Goal: Navigation & Orientation: Find specific page/section

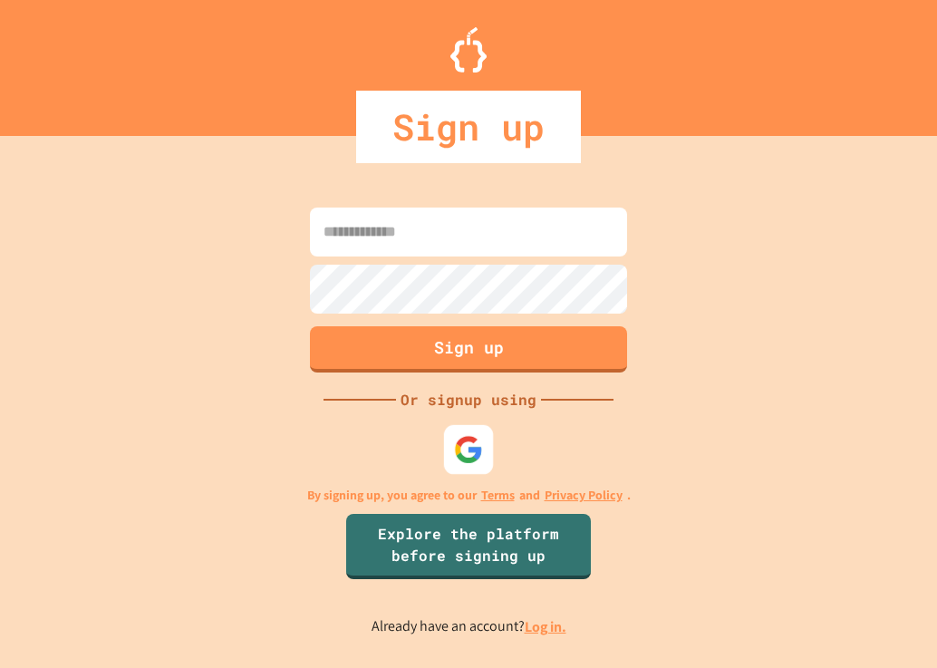
click at [458, 458] on img at bounding box center [469, 449] width 30 height 30
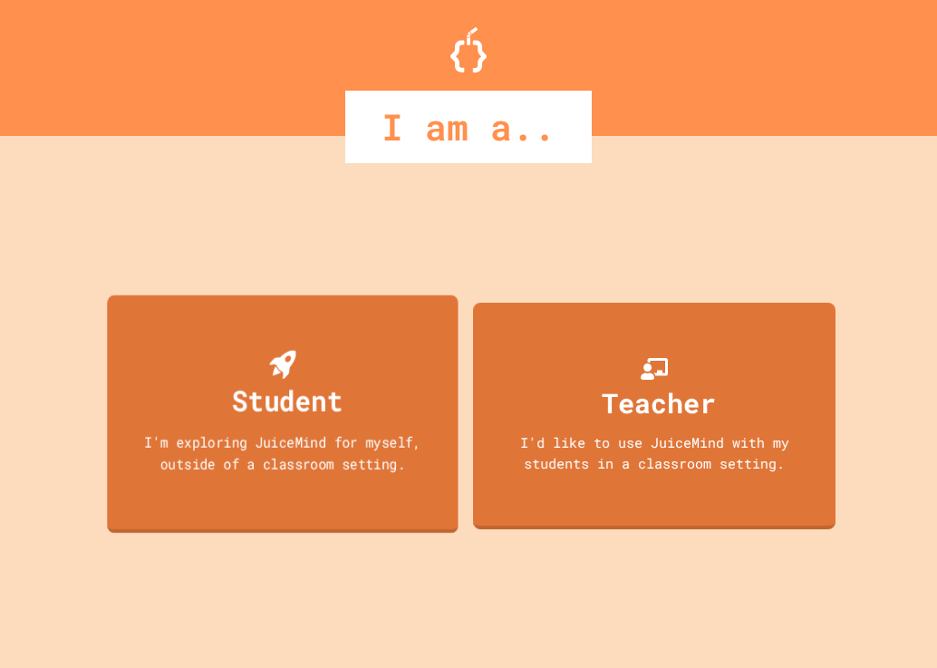
click at [240, 496] on div "Student I'm exploring JuiceMind for myself, outside of a classroom setting." at bounding box center [282, 413] width 351 height 238
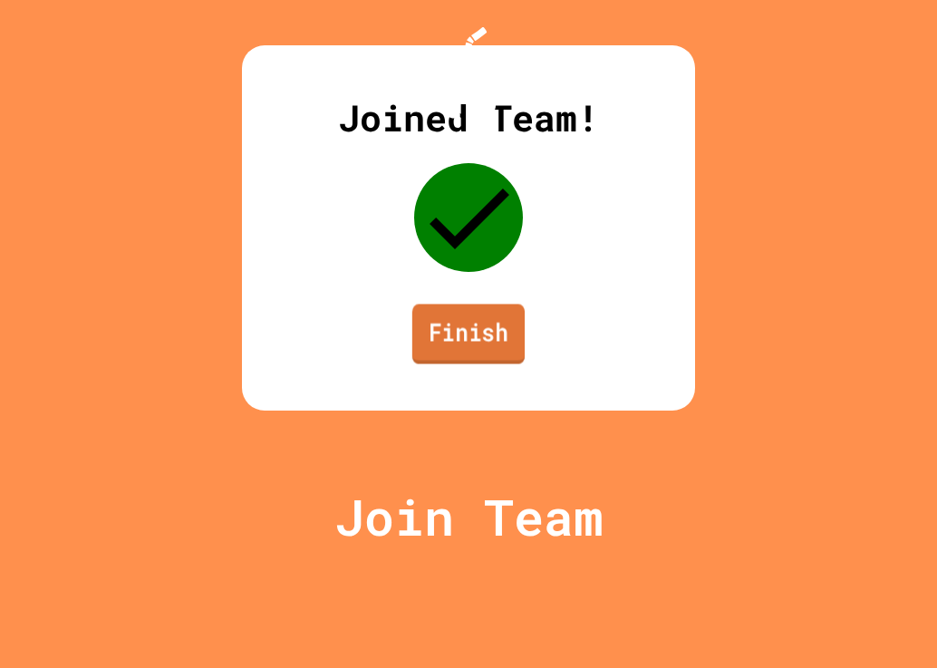
click at [515, 363] on link "Finish" at bounding box center [468, 334] width 112 height 60
